Goal: Task Accomplishment & Management: Complete application form

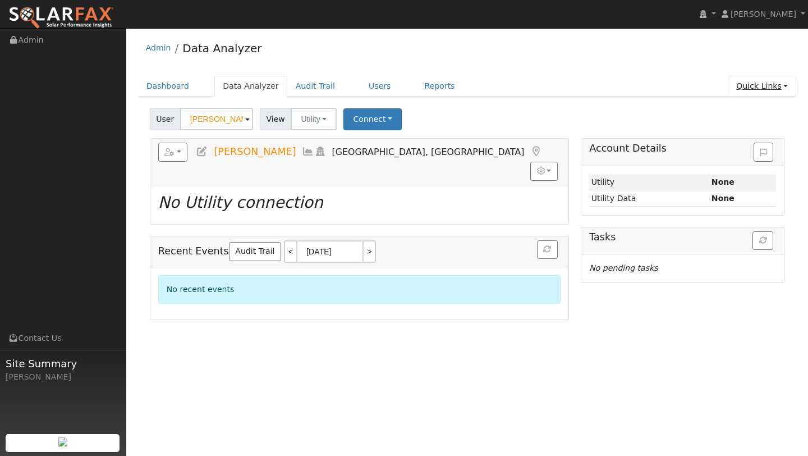
click at [775, 86] on link "Quick Links" at bounding box center [762, 86] width 68 height 21
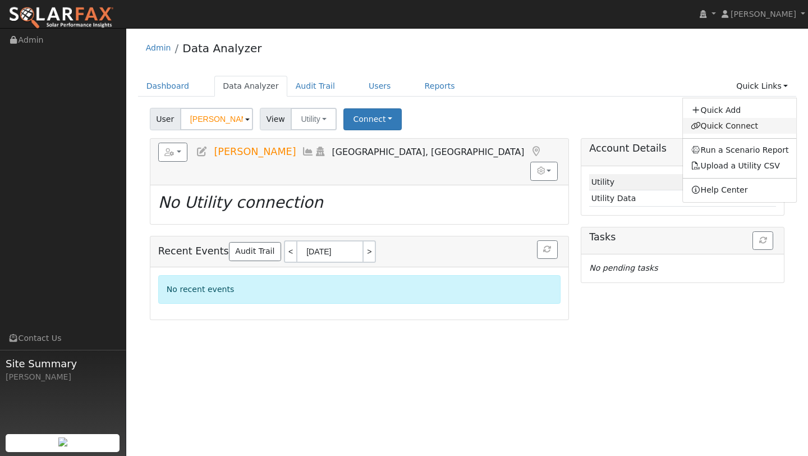
click at [743, 121] on link "Quick Connect" at bounding box center [740, 126] width 114 height 16
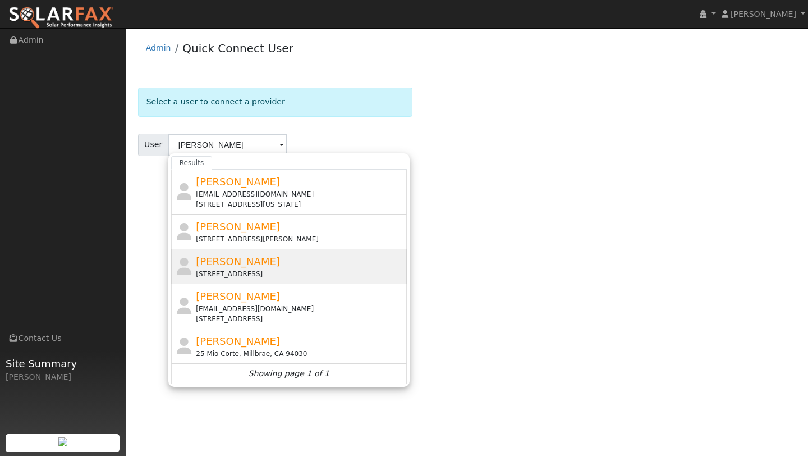
click at [346, 255] on div "[PERSON_NAME] [STREET_ADDRESS]" at bounding box center [300, 266] width 208 height 25
type input "[PERSON_NAME]"
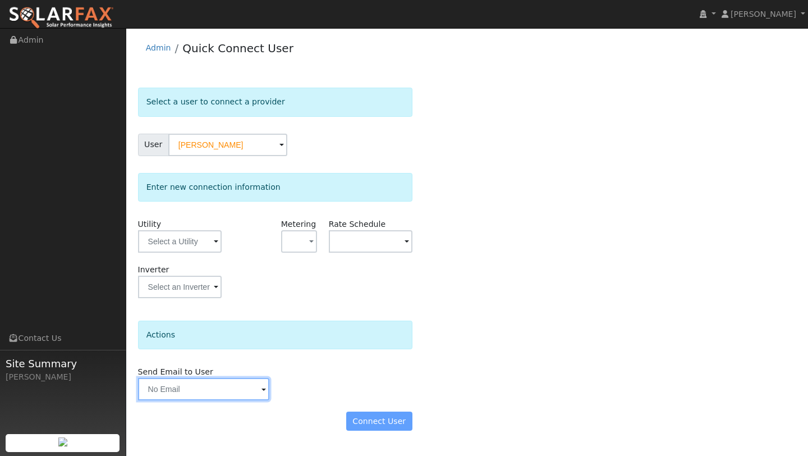
click at [214, 378] on input "text" at bounding box center [203, 389] width 131 height 22
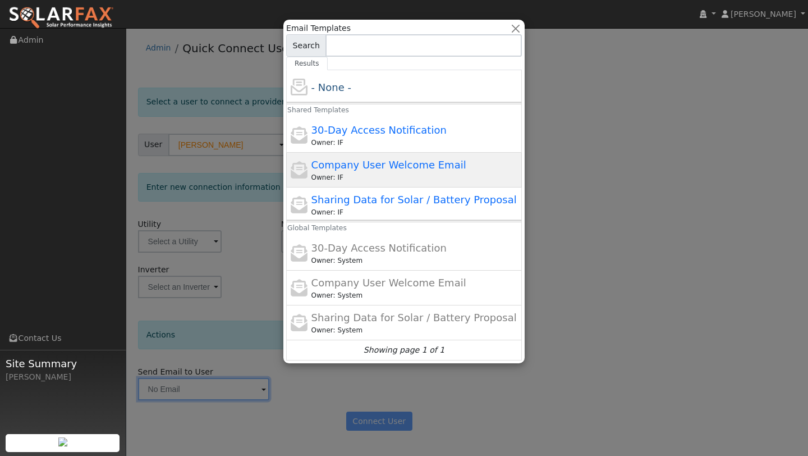
click at [286, 187] on div "Company User Welcome Email Owner: IF" at bounding box center [404, 204] width 236 height 35
type input "Company User Welcome Email"
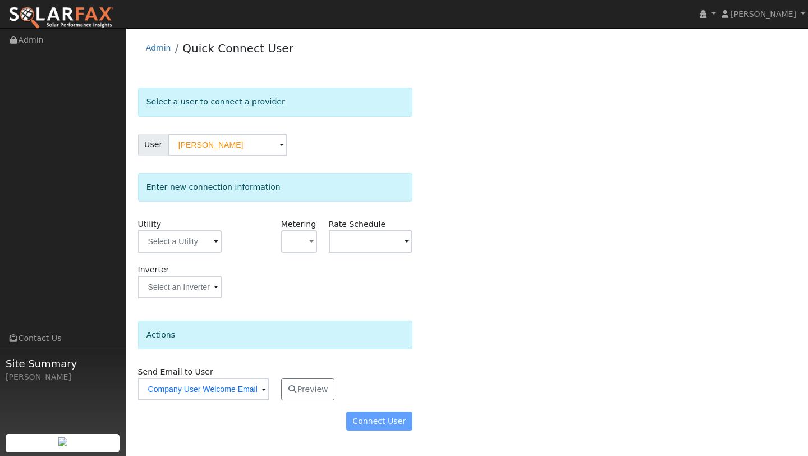
click at [199, 253] on div "Utility" at bounding box center [179, 240] width 95 height 45
click at [195, 246] on input "text" at bounding box center [180, 241] width 84 height 22
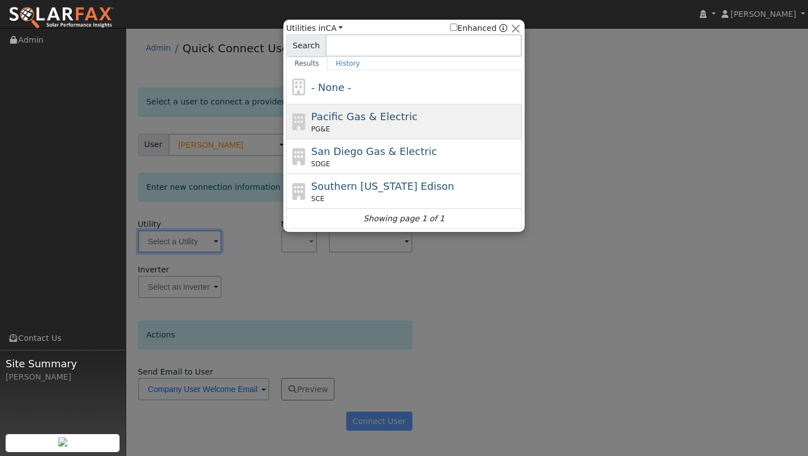
click at [323, 117] on span "Pacific Gas & Electric" at bounding box center [365, 117] width 106 height 12
type input "PG&E"
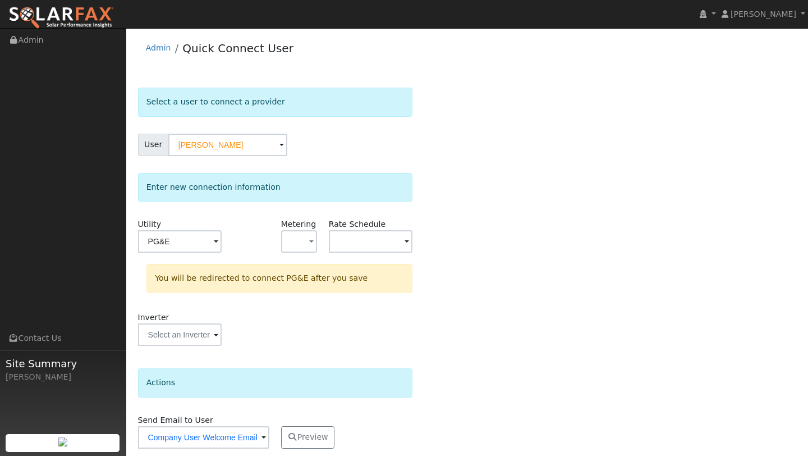
scroll to position [39, 0]
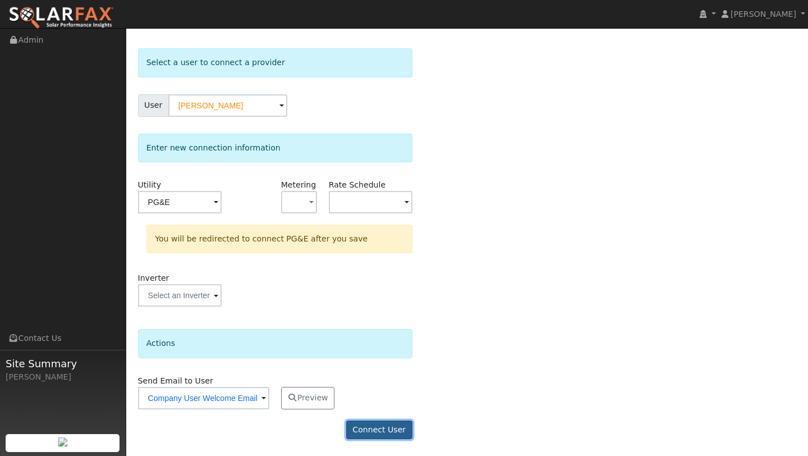
click at [388, 430] on button "Connect User" at bounding box center [379, 429] width 66 height 19
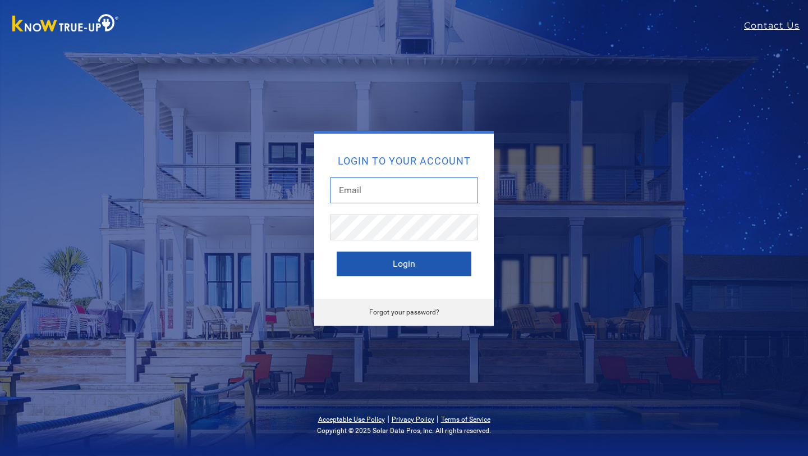
type input "[PERSON_NAME][EMAIL_ADDRESS][DOMAIN_NAME]"
click at [380, 252] on button "Login" at bounding box center [404, 263] width 135 height 25
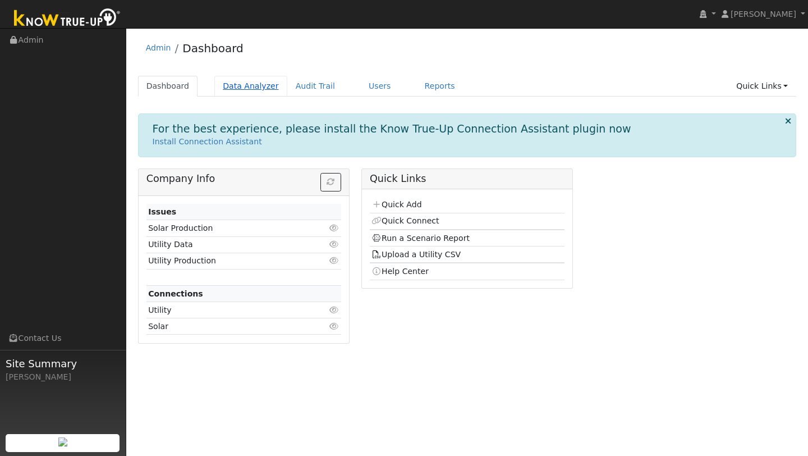
click at [248, 90] on link "Data Analyzer" at bounding box center [250, 86] width 73 height 21
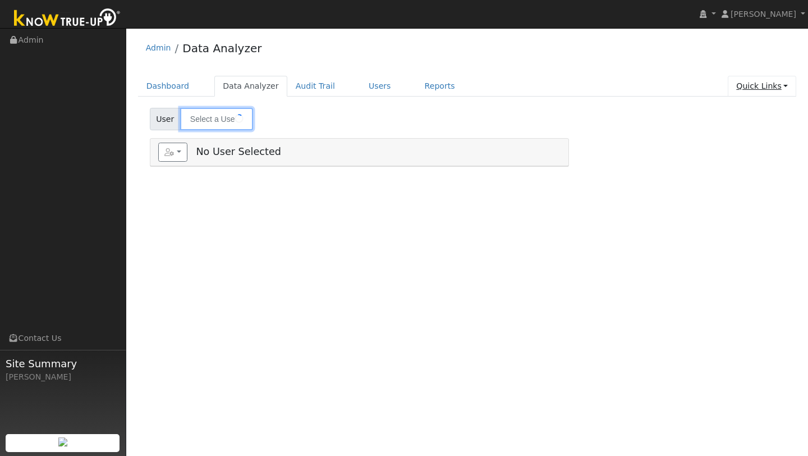
click at [763, 82] on link "Quick Links" at bounding box center [762, 86] width 68 height 21
type input "[PERSON_NAME]"
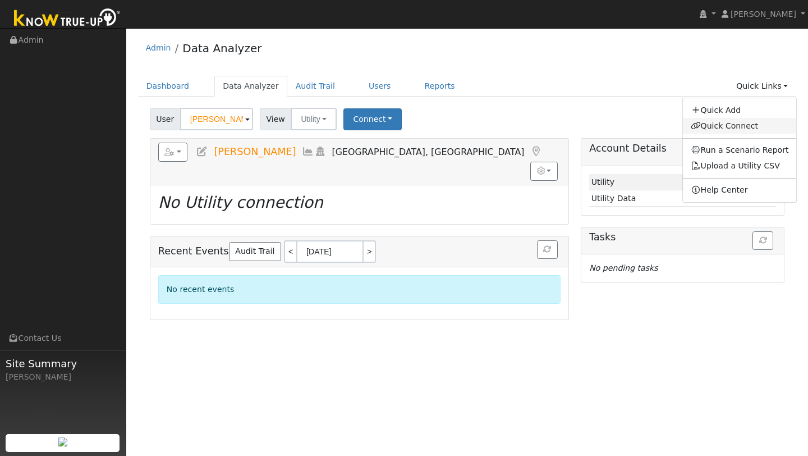
click at [743, 122] on link "Quick Connect" at bounding box center [740, 126] width 114 height 16
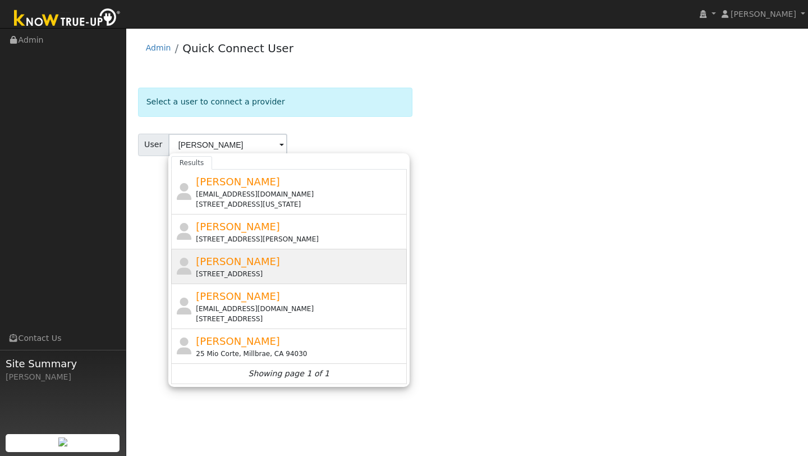
click at [223, 263] on span "[PERSON_NAME]" at bounding box center [238, 261] width 84 height 12
type input "[PERSON_NAME]"
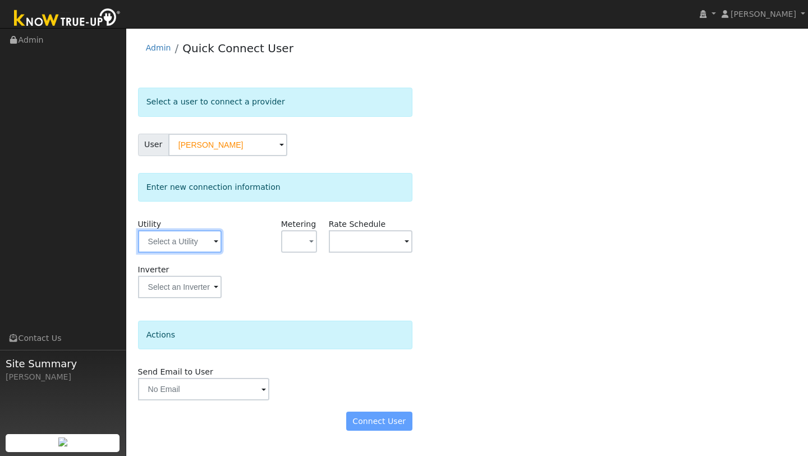
click at [200, 250] on input "text" at bounding box center [180, 241] width 84 height 22
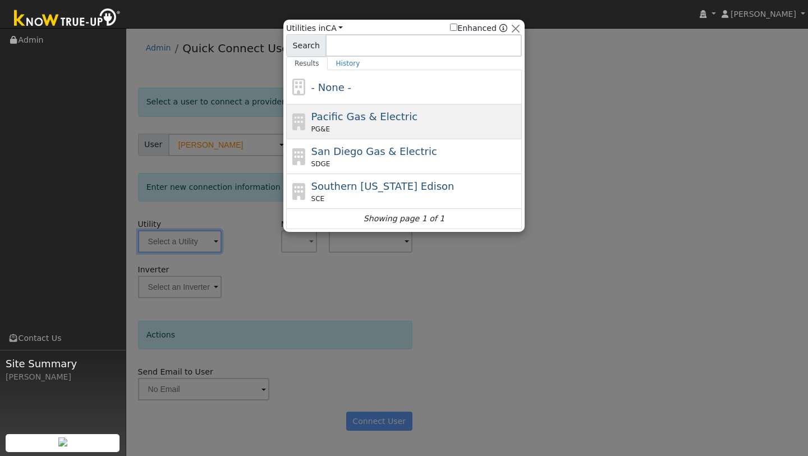
click at [305, 122] on icon at bounding box center [299, 121] width 19 height 17
type input "PG&E"
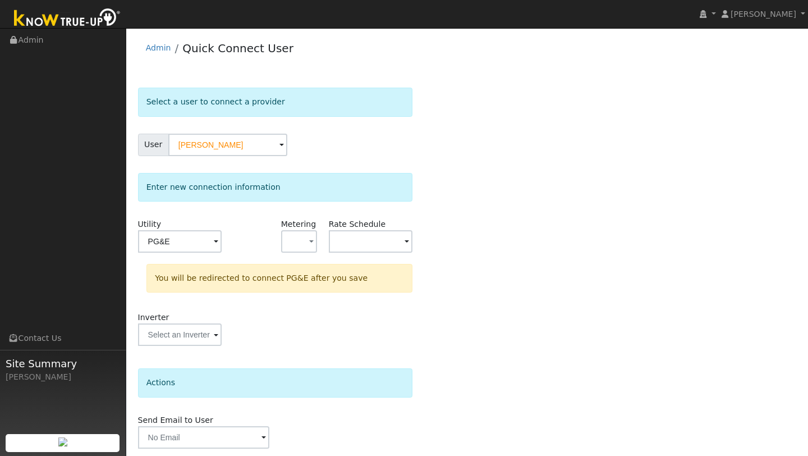
scroll to position [39, 0]
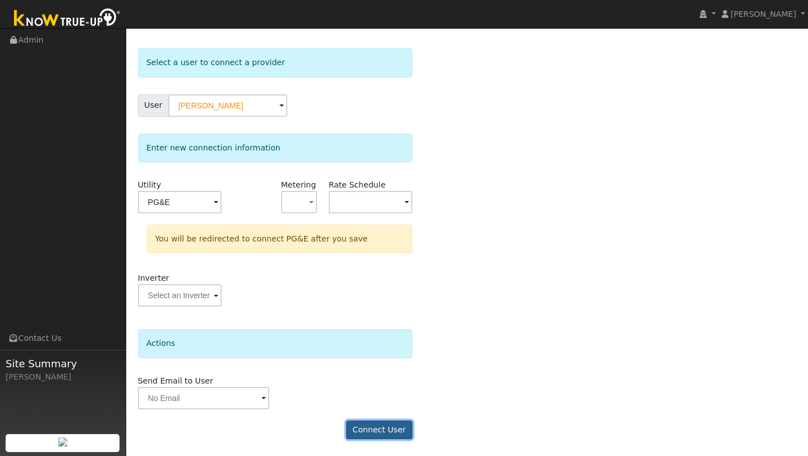
click at [387, 438] on button "Connect User" at bounding box center [379, 429] width 66 height 19
